Goal: Task Accomplishment & Management: Use online tool/utility

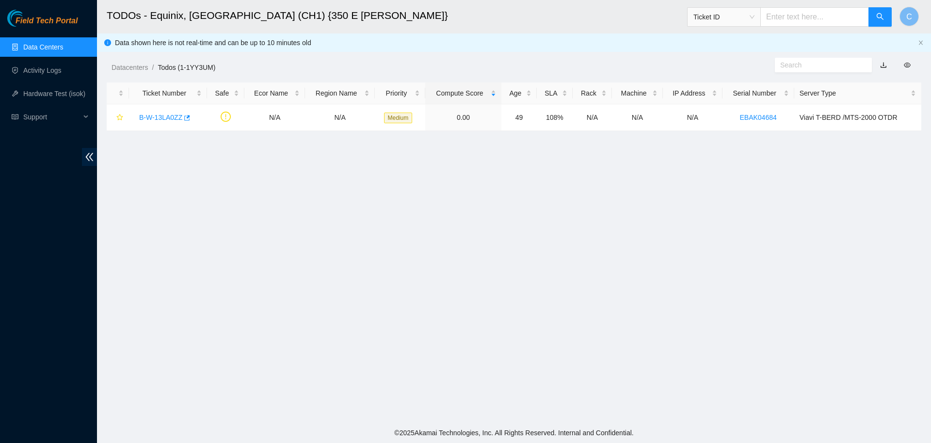
click at [45, 49] on link "Data Centers" at bounding box center [43, 47] width 40 height 8
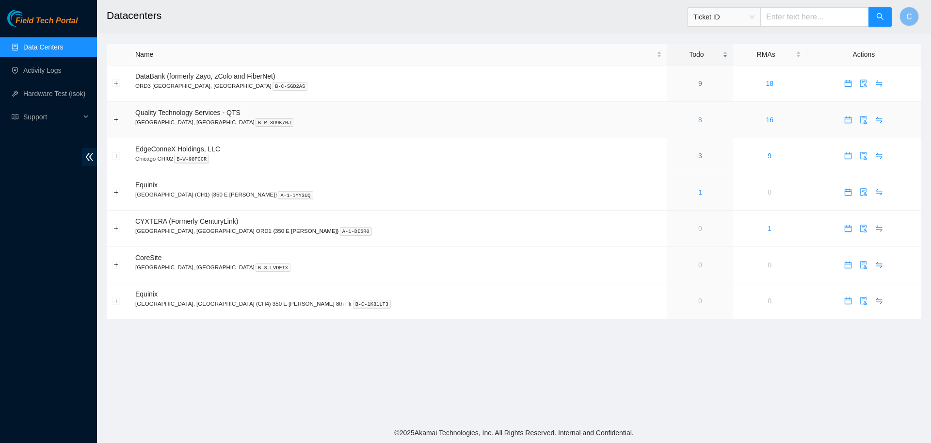
click at [699, 119] on link "8" at bounding box center [701, 120] width 4 height 8
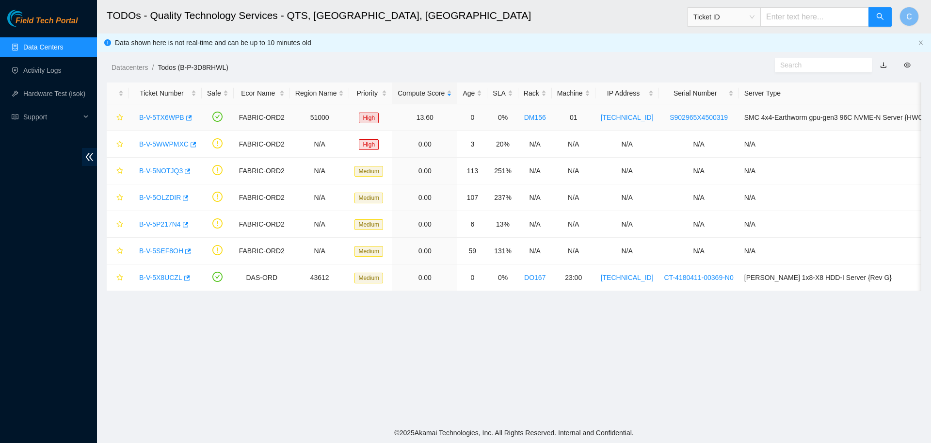
click at [172, 117] on link "B-V-5TX6WPB" at bounding box center [161, 118] width 45 height 8
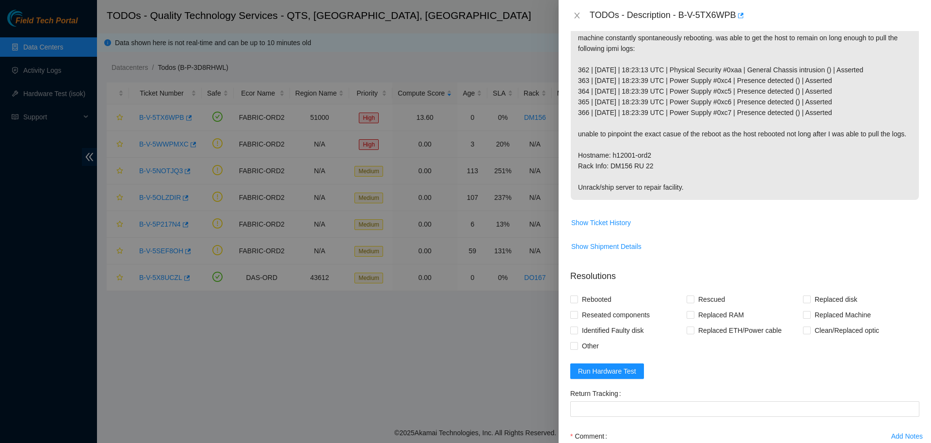
scroll to position [269, 0]
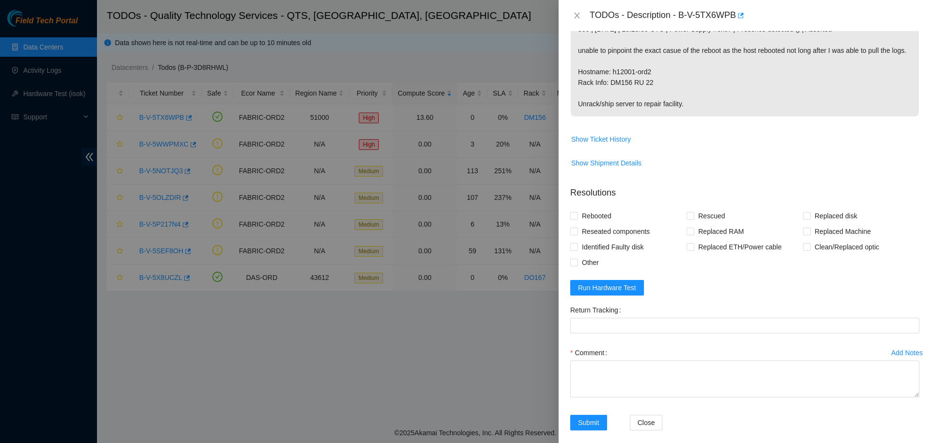
click at [906, 349] on div "Add Notes" at bounding box center [908, 352] width 32 height 7
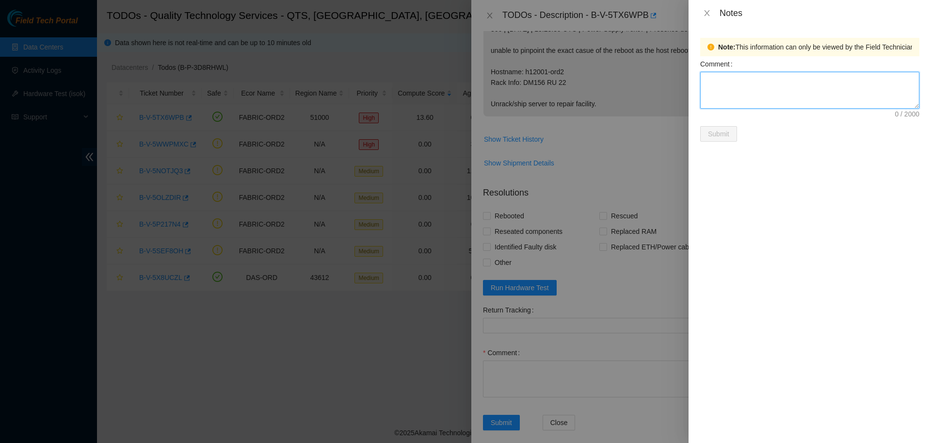
click at [775, 94] on textarea "Comment" at bounding box center [810, 90] width 219 height 37
type textarea "New server received and brought to DH2"
click at [725, 132] on span "Submit" at bounding box center [718, 134] width 21 height 11
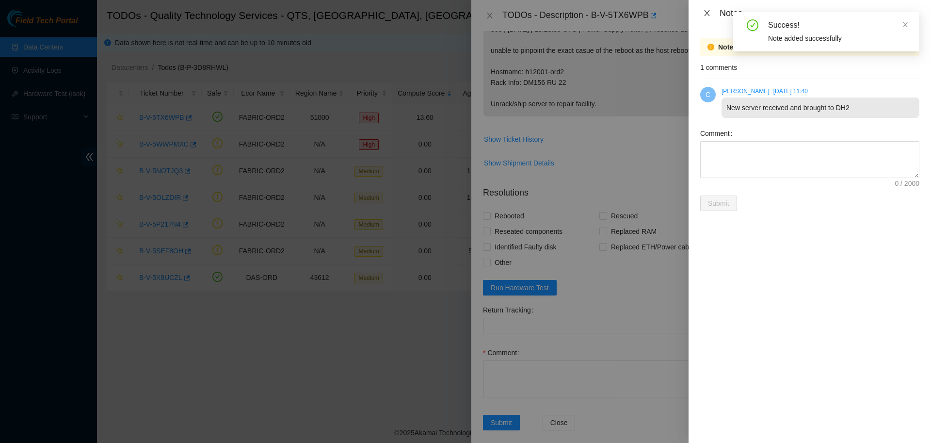
click at [706, 14] on icon "close" at bounding box center [706, 13] width 5 height 6
